Goal: Transaction & Acquisition: Download file/media

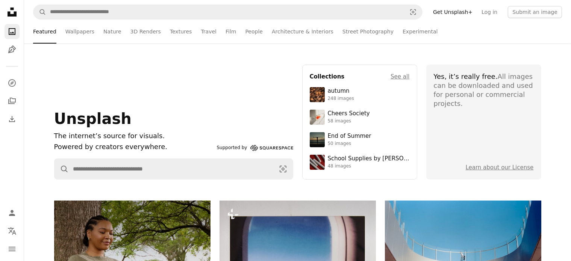
scroll to position [48, 0]
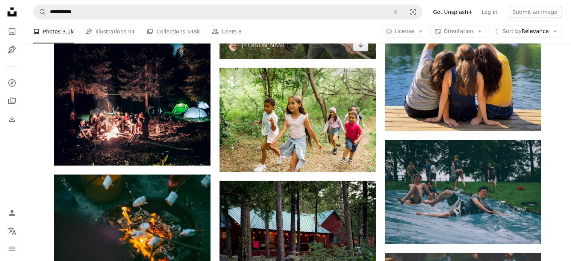
scroll to position [558, 0]
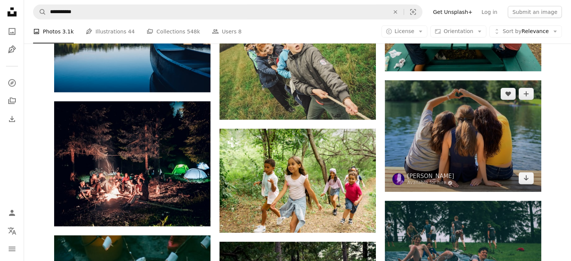
click at [448, 131] on img at bounding box center [463, 137] width 156 height 112
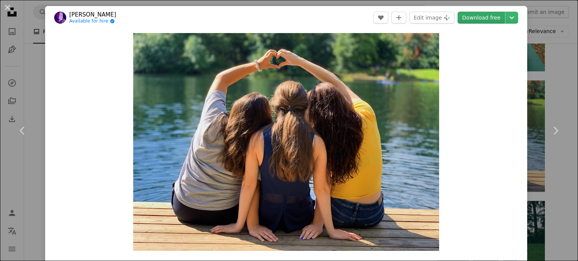
click at [485, 15] on link "Download free" at bounding box center [480, 18] width 47 height 12
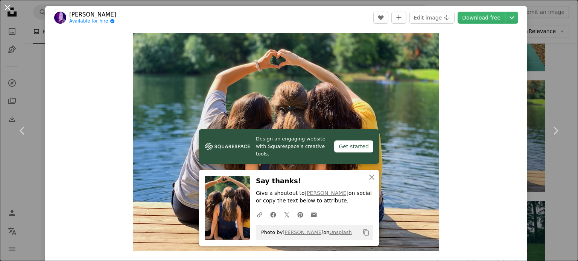
click at [7, 6] on button "An X shape" at bounding box center [7, 7] width 9 height 9
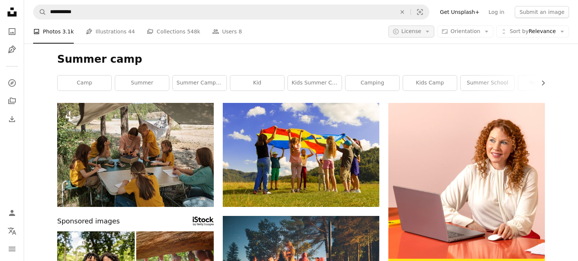
click at [432, 35] on button "A copyright icon © License Arrow down" at bounding box center [411, 32] width 46 height 12
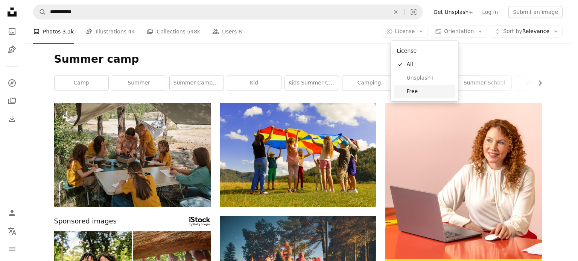
click at [416, 90] on span "Free" at bounding box center [429, 92] width 46 height 8
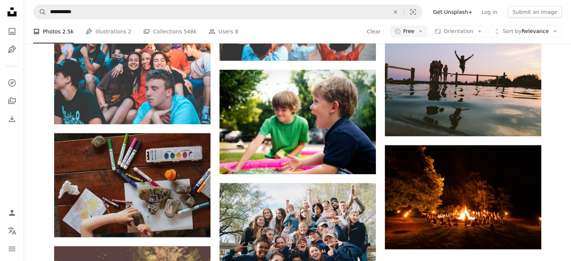
scroll to position [746, 0]
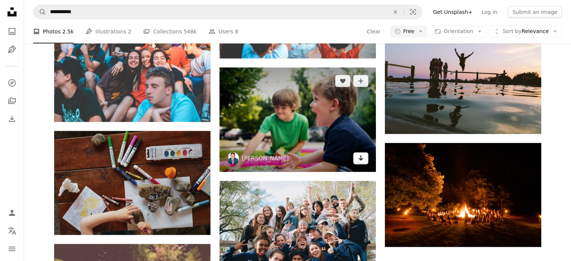
click at [359, 159] on icon "Arrow pointing down" at bounding box center [361, 158] width 6 height 9
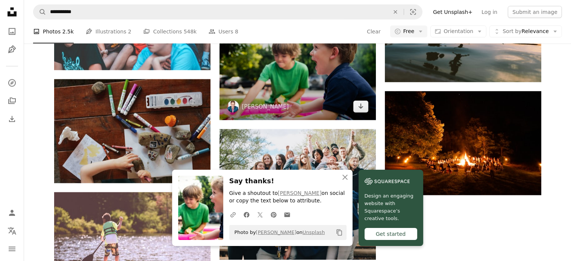
scroll to position [799, 0]
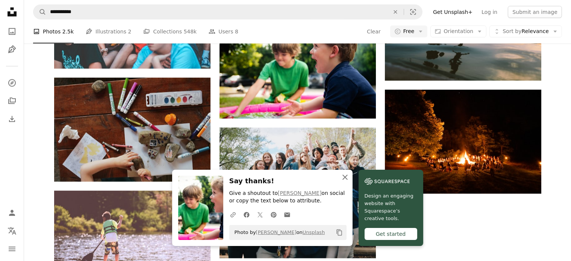
click at [343, 178] on icon "An X shape" at bounding box center [345, 177] width 9 height 9
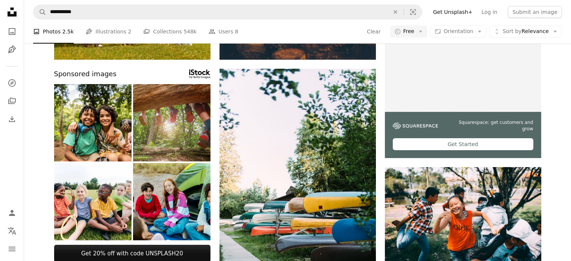
scroll to position [0, 0]
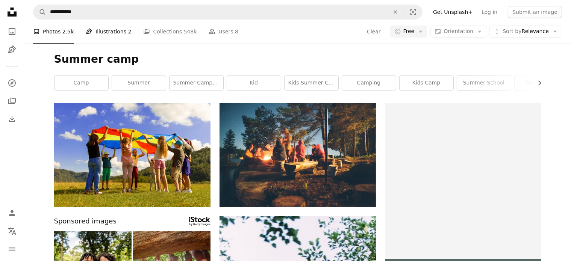
click at [102, 33] on link "Pen Tool Illustrations 2" at bounding box center [109, 32] width 46 height 24
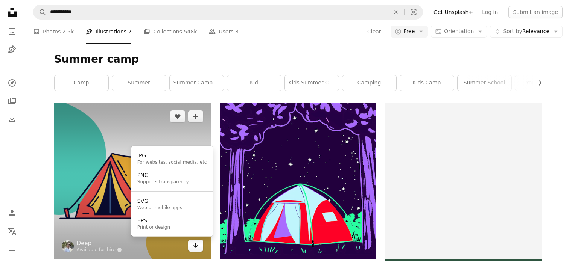
scroll to position [24, 0]
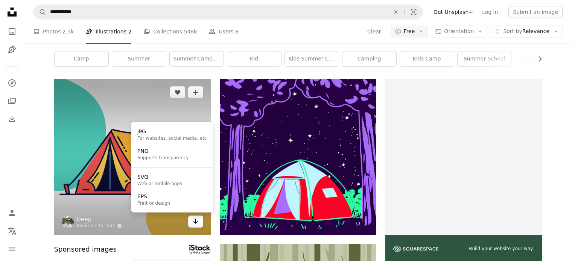
click at [194, 221] on icon "Choose download format" at bounding box center [195, 221] width 5 height 5
click at [154, 135] on div "JPG" at bounding box center [172, 132] width 70 height 8
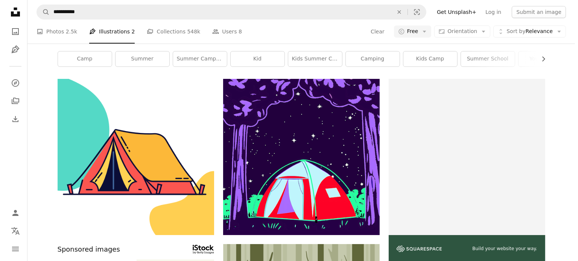
scroll to position [621, 0]
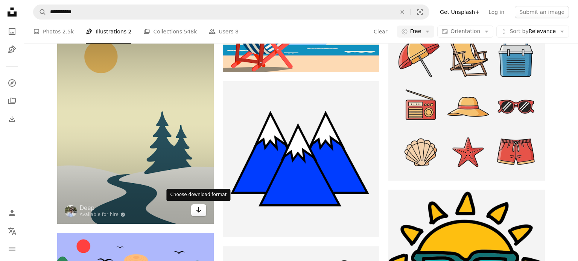
click at [196, 210] on icon "Arrow pointing down" at bounding box center [199, 210] width 6 height 9
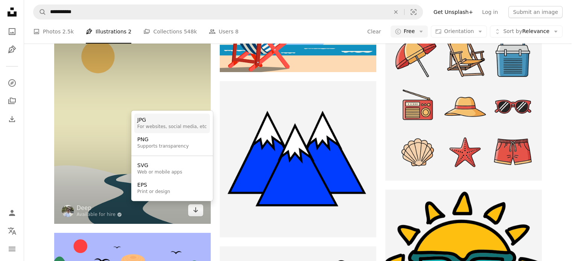
click at [144, 119] on div "JPG" at bounding box center [172, 121] width 70 height 8
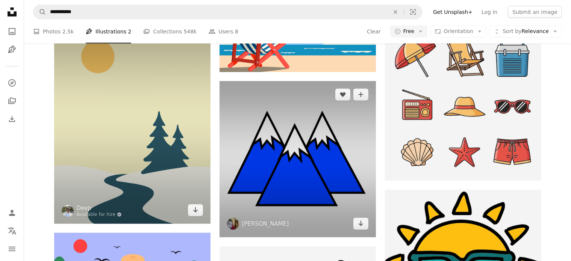
scroll to position [1439, 0]
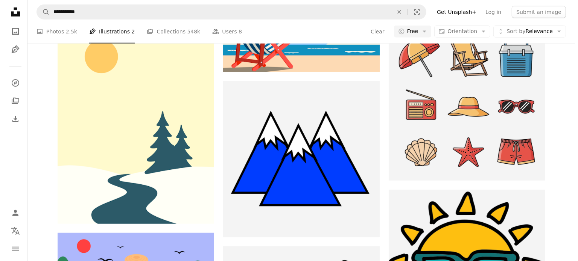
scroll to position [1885, 0]
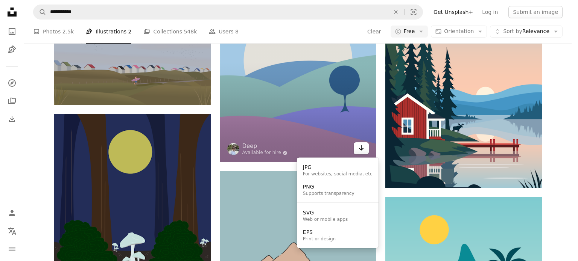
click at [360, 150] on icon "Choose download format" at bounding box center [361, 148] width 5 height 5
click at [329, 168] on div "JPG" at bounding box center [338, 168] width 70 height 8
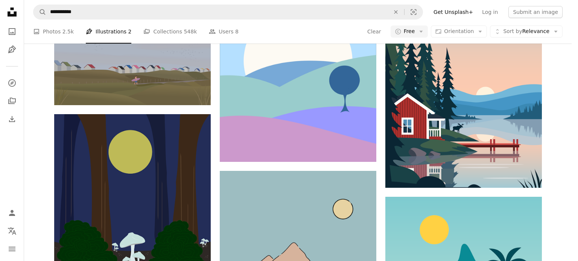
scroll to position [4499, 0]
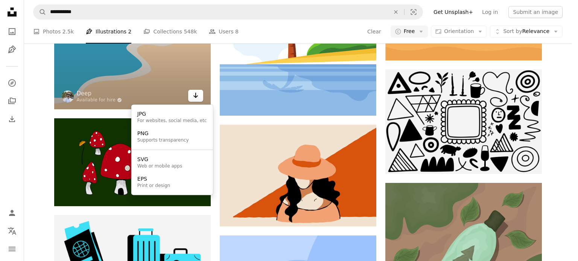
click at [193, 94] on icon "Arrow pointing down" at bounding box center [196, 95] width 6 height 9
click at [165, 118] on div "For websites, social media, etc" at bounding box center [172, 121] width 70 height 6
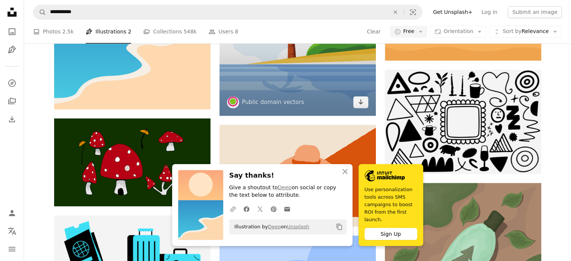
scroll to position [5706, 0]
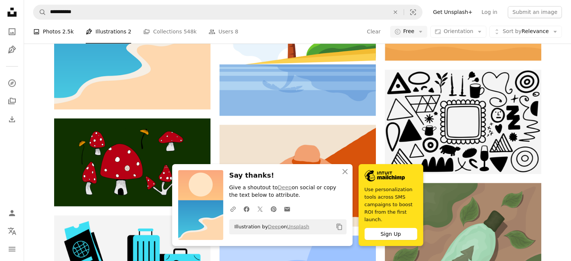
click at [57, 35] on link "A photo Photos 2.5k" at bounding box center [53, 32] width 41 height 24
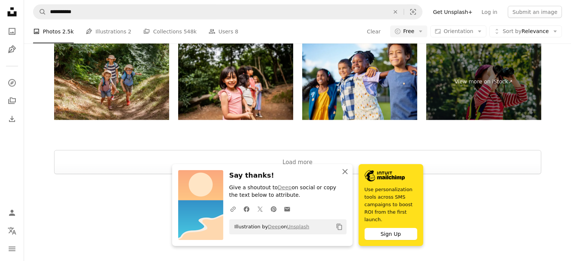
click at [346, 176] on icon "An X shape" at bounding box center [345, 171] width 9 height 9
click at [345, 176] on icon "An X shape" at bounding box center [345, 171] width 9 height 9
click at [339, 181] on h3 "Say thanks!" at bounding box center [287, 175] width 117 height 11
click at [344, 176] on icon "An X shape" at bounding box center [345, 171] width 9 height 9
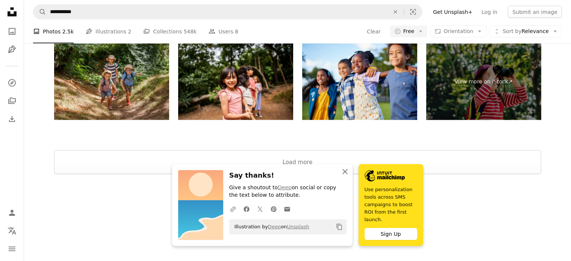
scroll to position [163, 0]
